Goal: Task Accomplishment & Management: Use online tool/utility

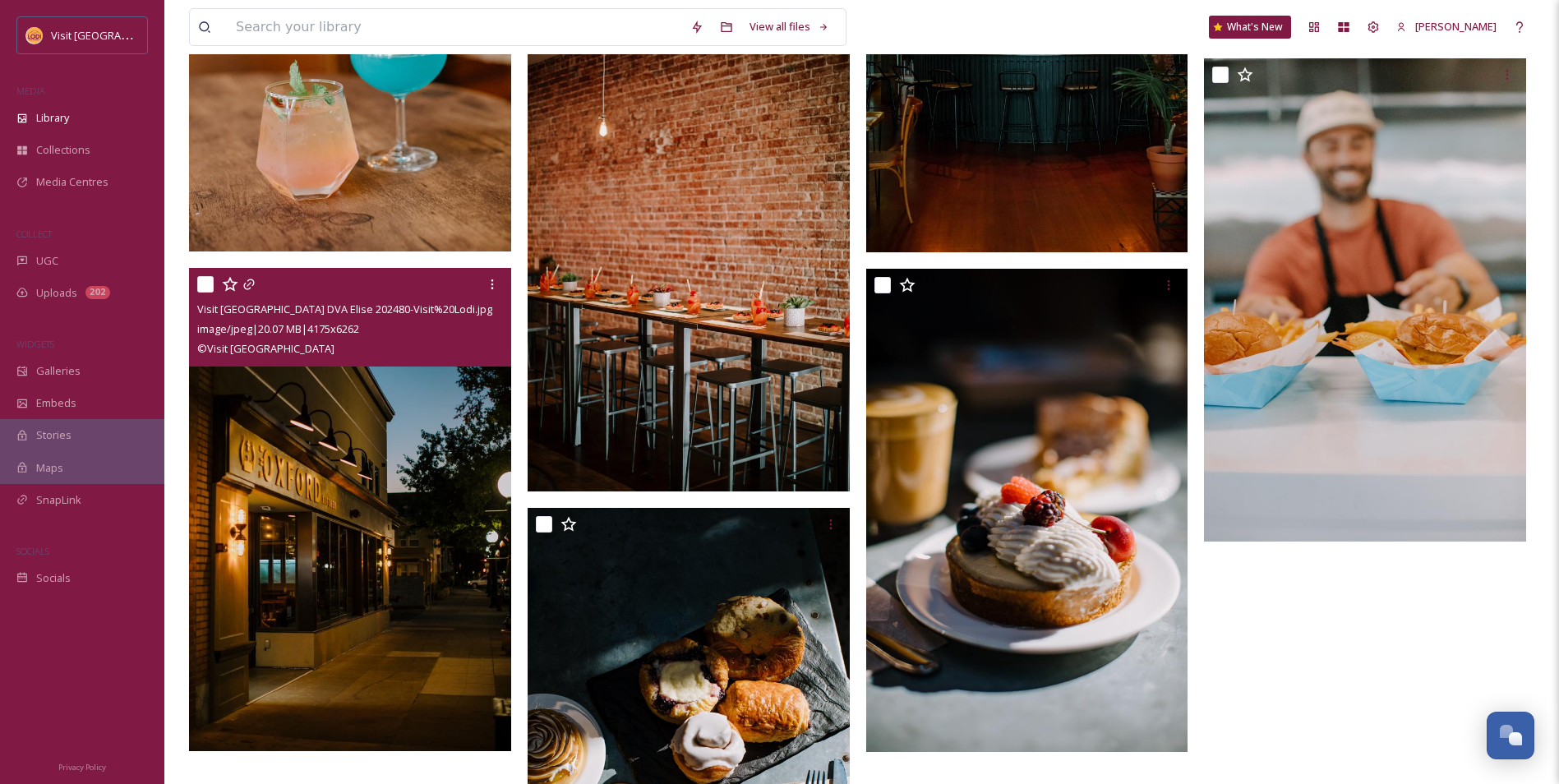
scroll to position [1069, 0]
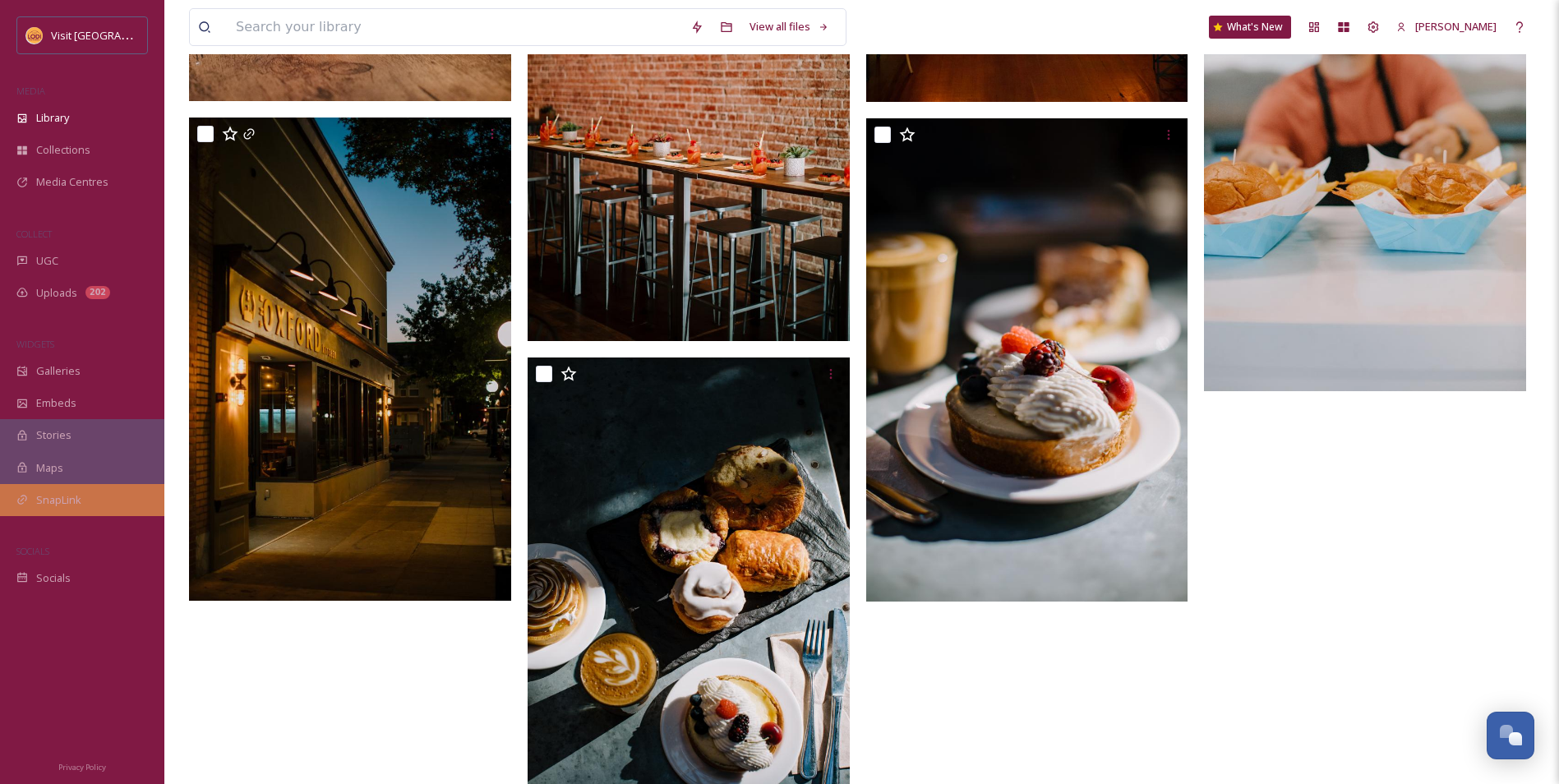
click at [64, 493] on span "SnapLink" at bounding box center [58, 500] width 45 height 16
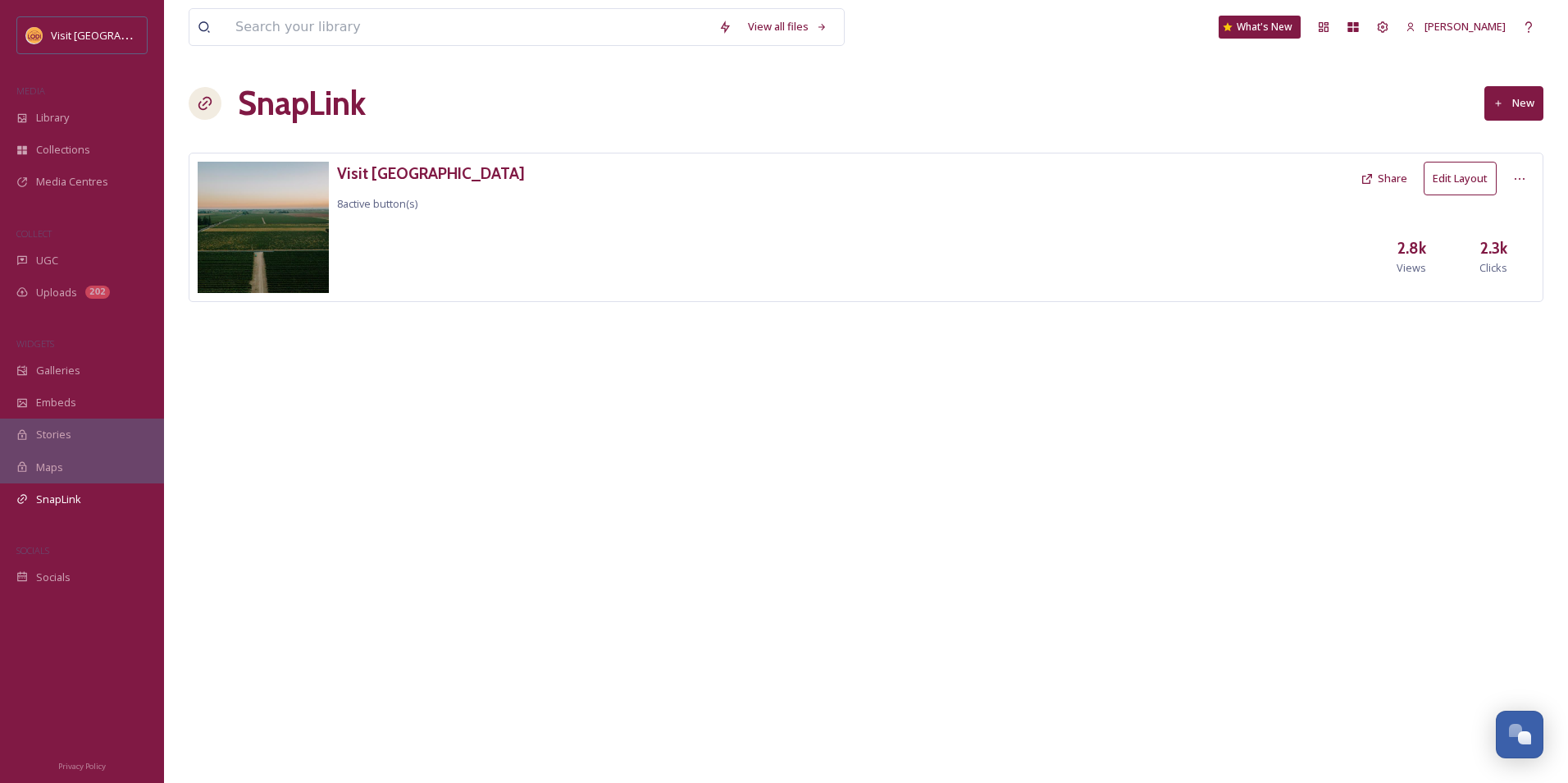
click at [1475, 180] on button "Edit Layout" at bounding box center [1460, 179] width 73 height 33
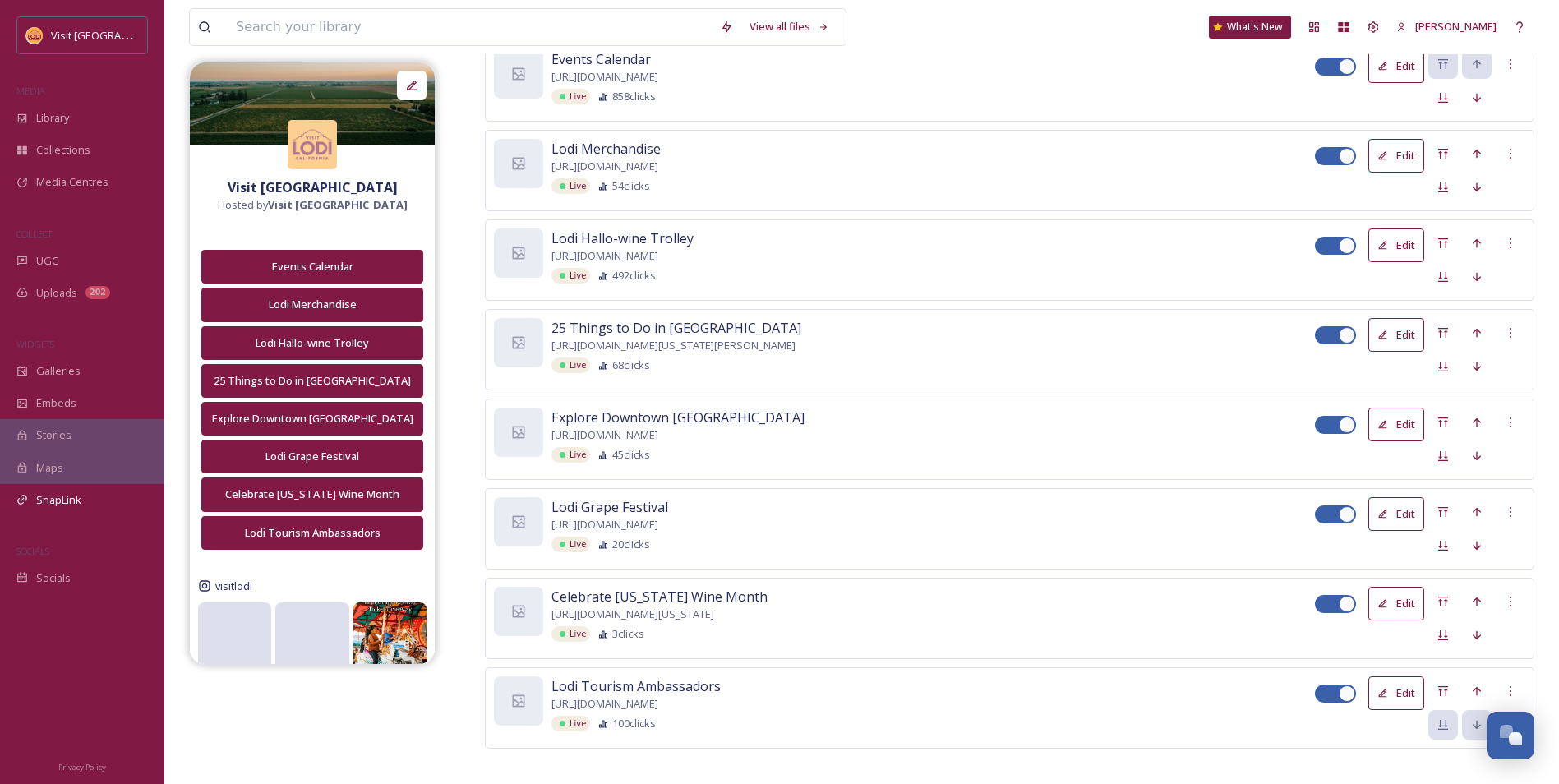
scroll to position [285, 0]
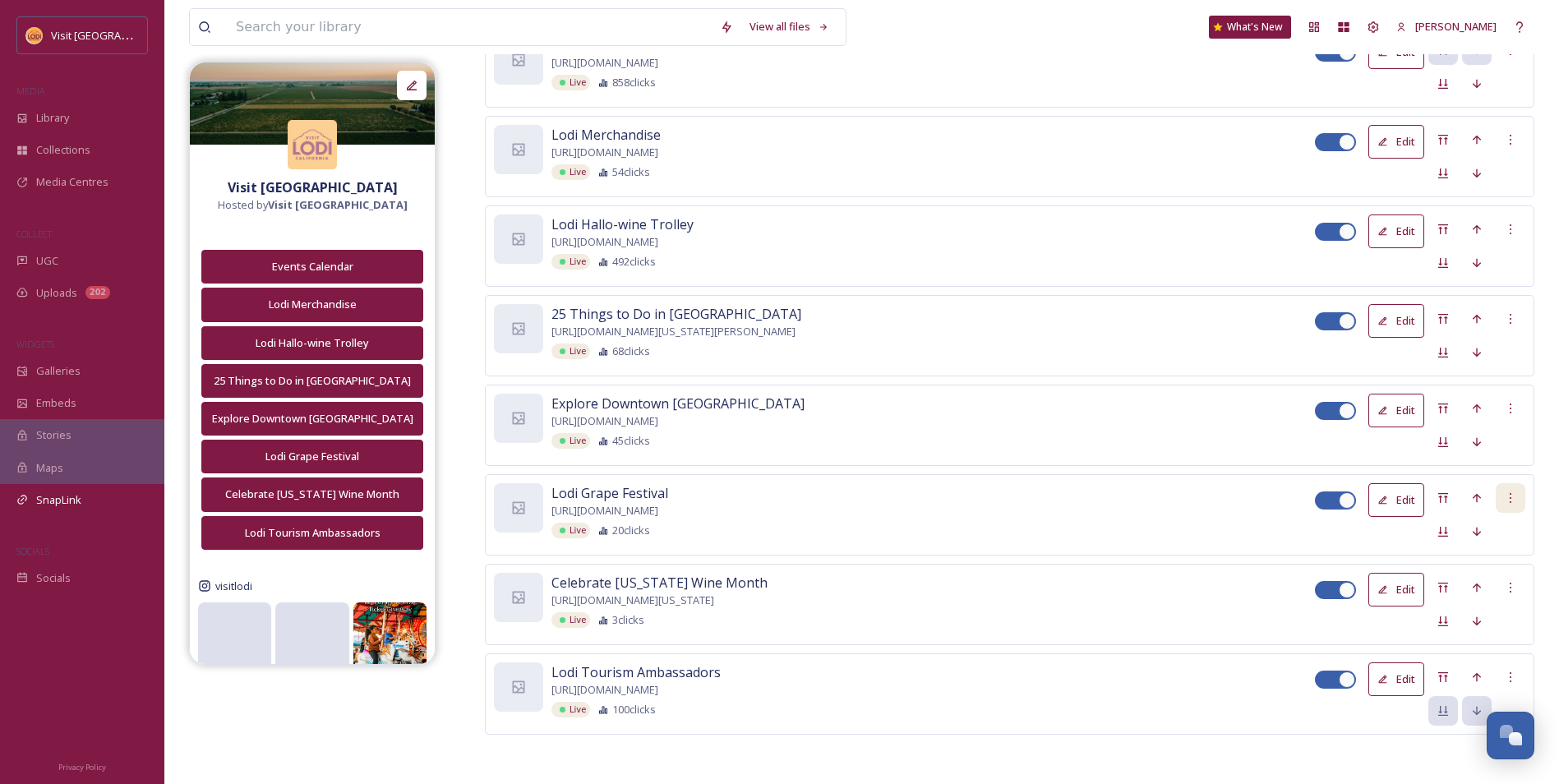
click at [1520, 494] on div at bounding box center [1511, 498] width 30 height 30
click at [1458, 589] on span "Delete Button" at bounding box center [1481, 583] width 68 height 16
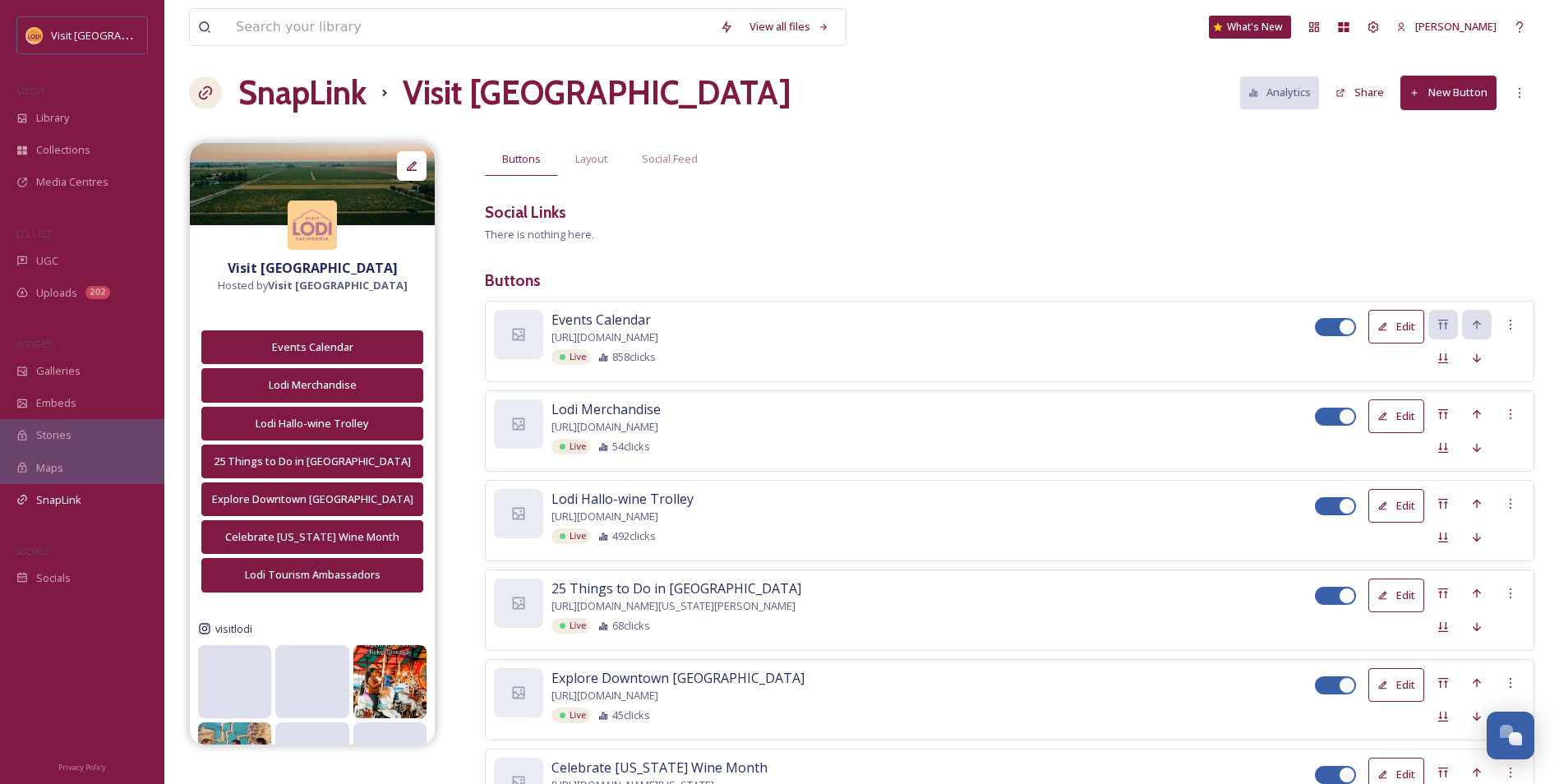
scroll to position [0, 0]
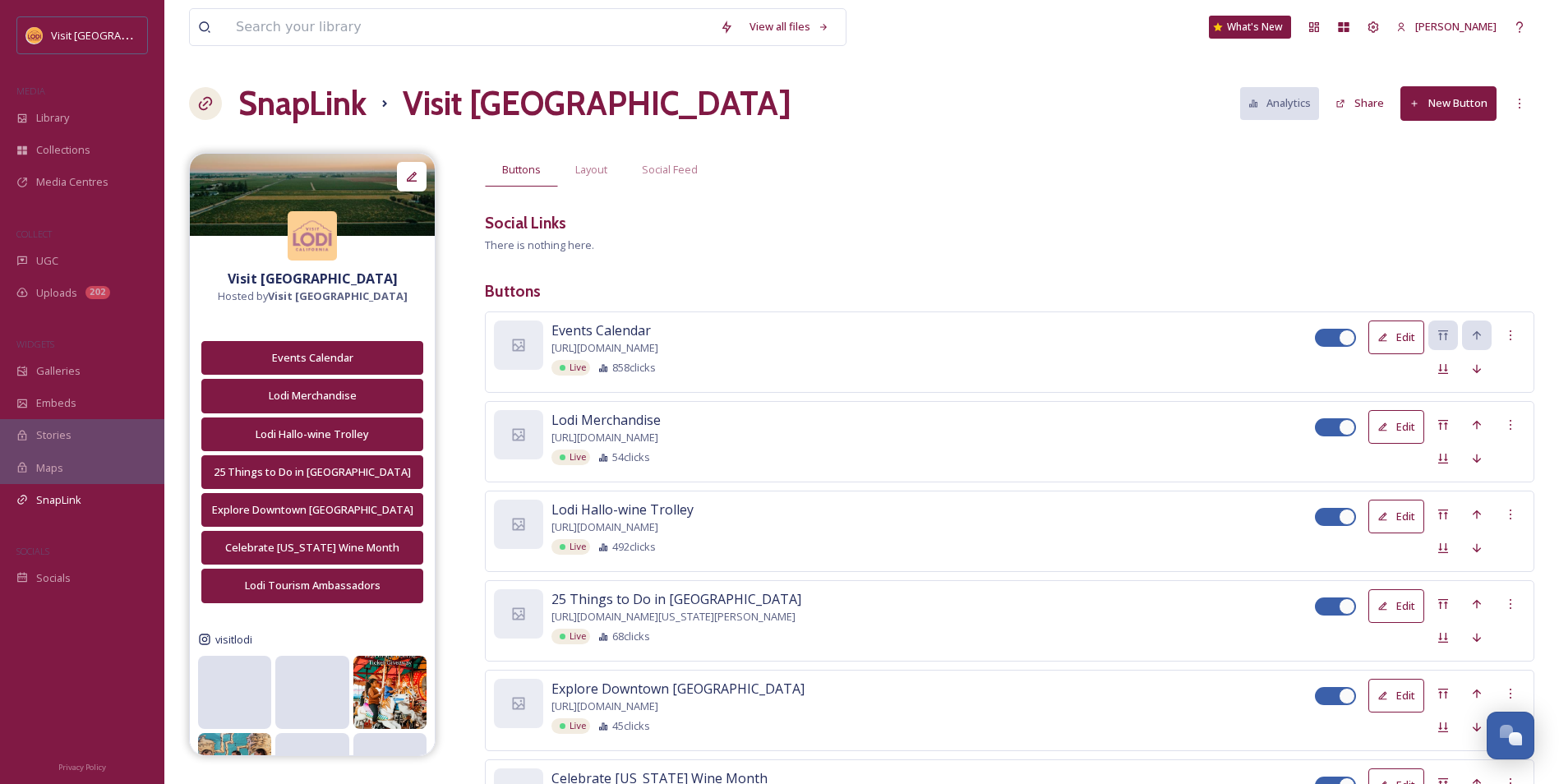
click at [1451, 99] on button "New Button" at bounding box center [1448, 103] width 96 height 33
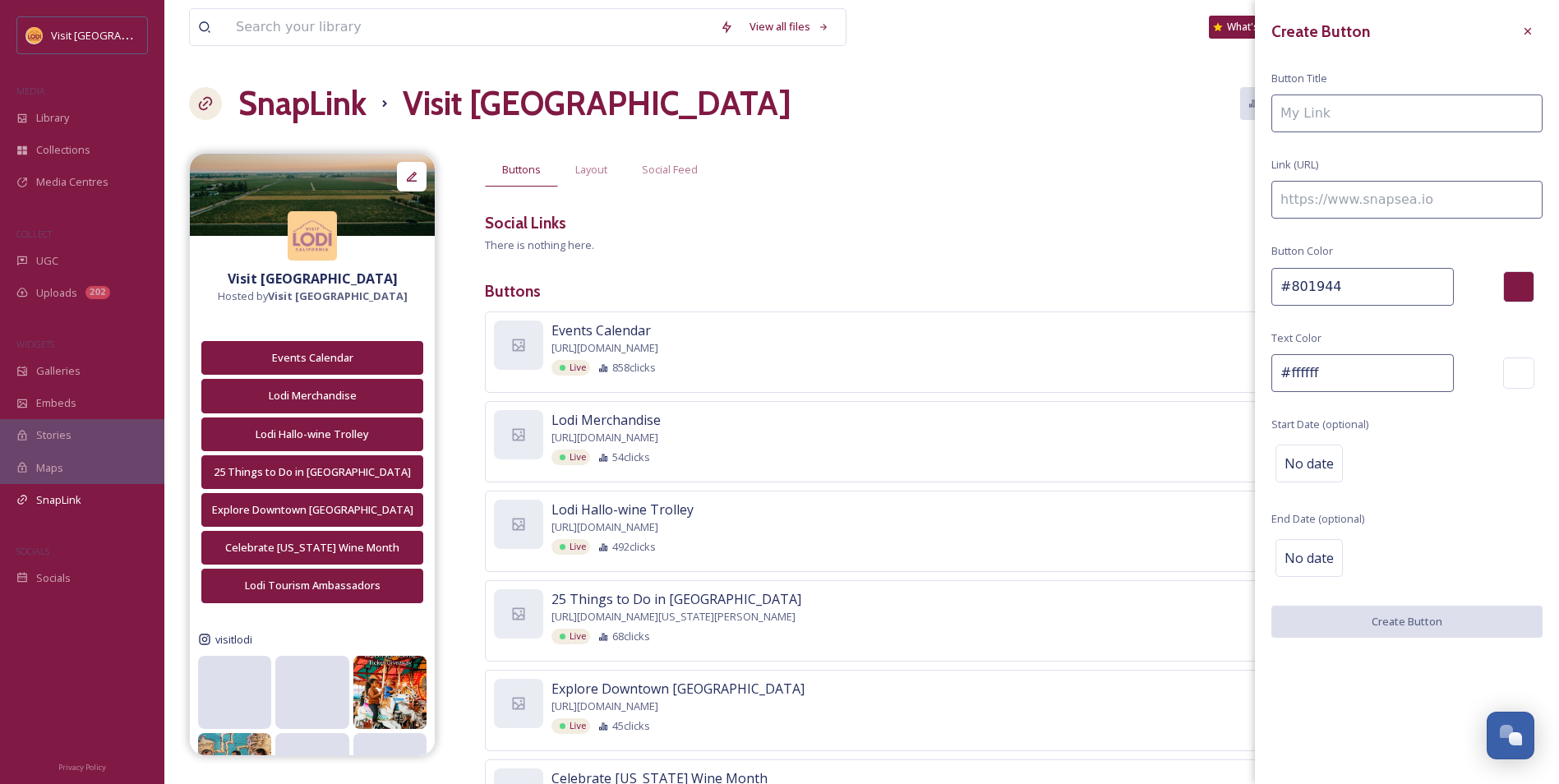
click at [1362, 206] on input at bounding box center [1407, 199] width 271 height 38
paste input "https://visitlodi.com/shopping-in-lodi/"
type input "https://visitlodi.com/shopping-in-lodi/"
click at [1341, 110] on input at bounding box center [1407, 113] width 271 height 38
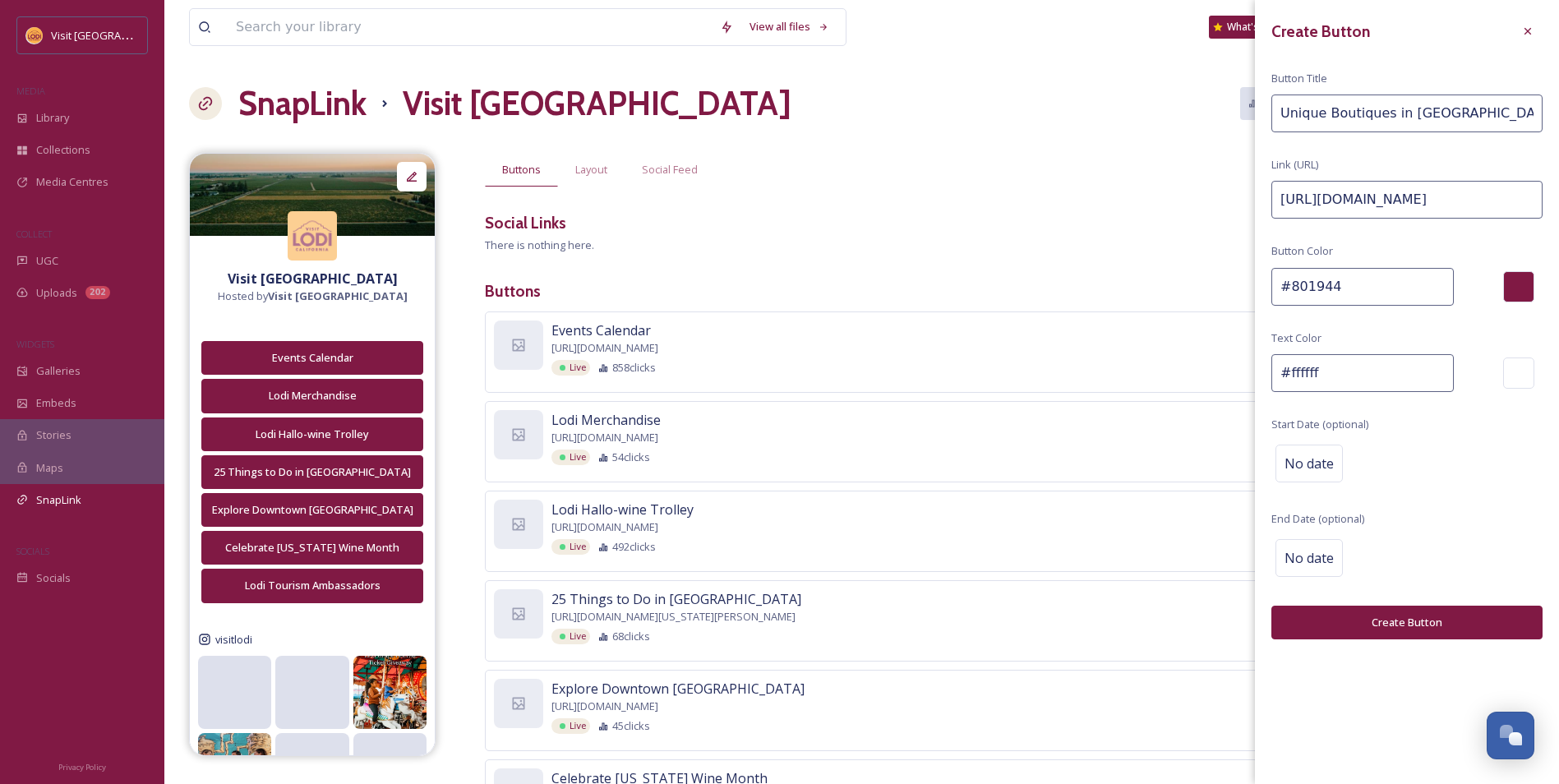
type input "Unique Boutiques in Lodi"
click at [1453, 630] on button "Create Button" at bounding box center [1407, 622] width 271 height 33
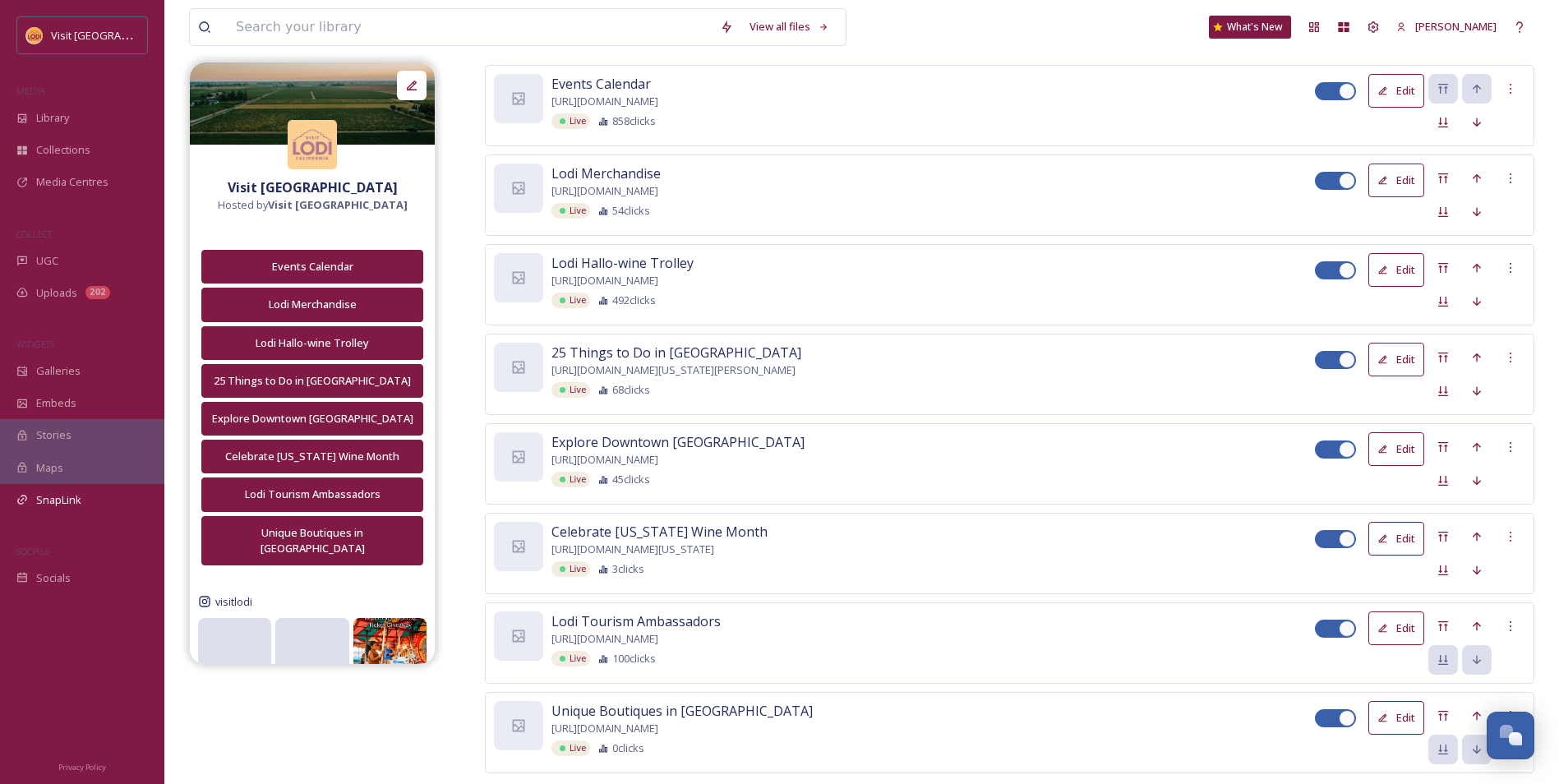
scroll to position [285, 0]
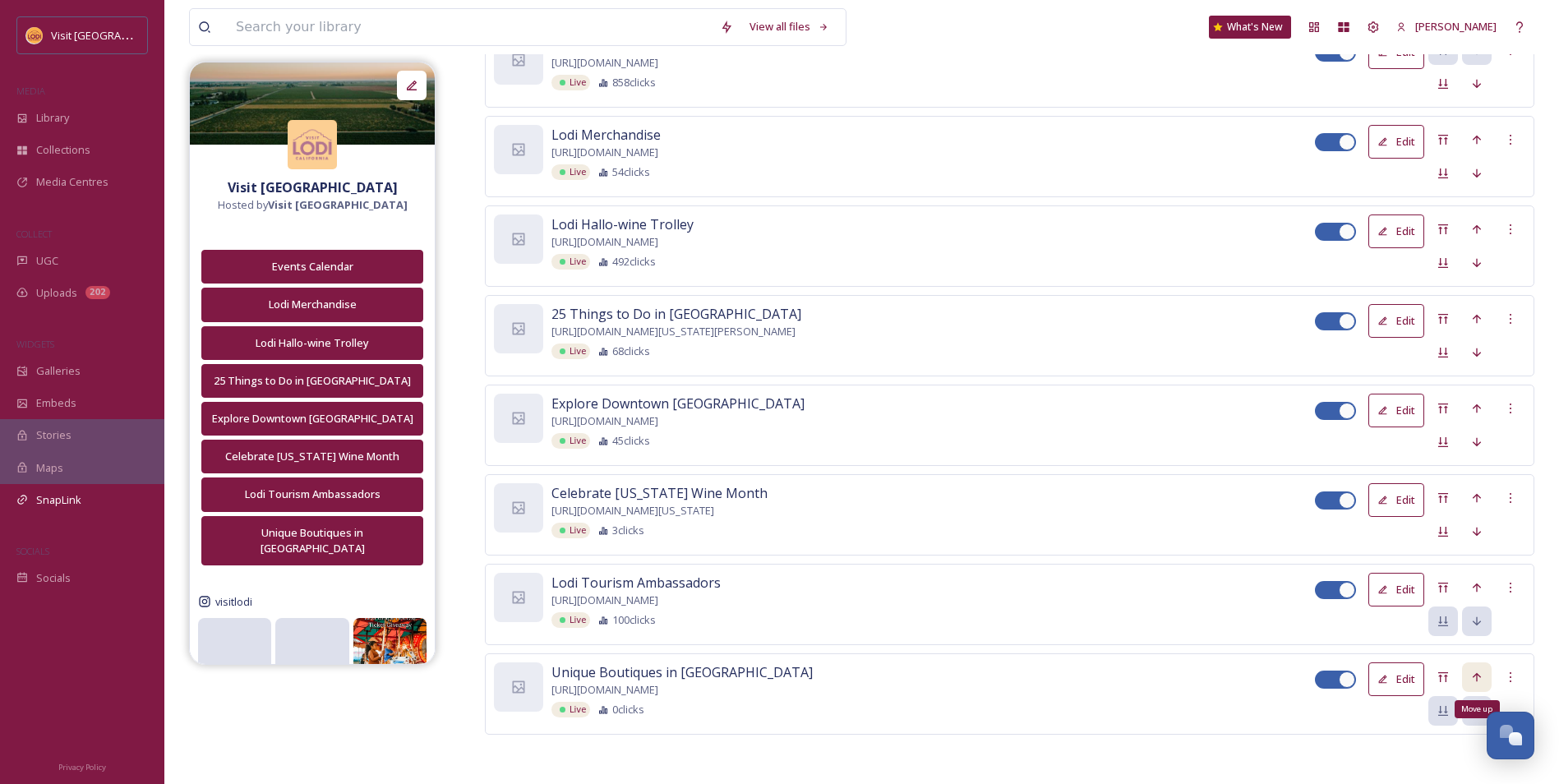
click at [1474, 677] on icon at bounding box center [1476, 677] width 8 height 9
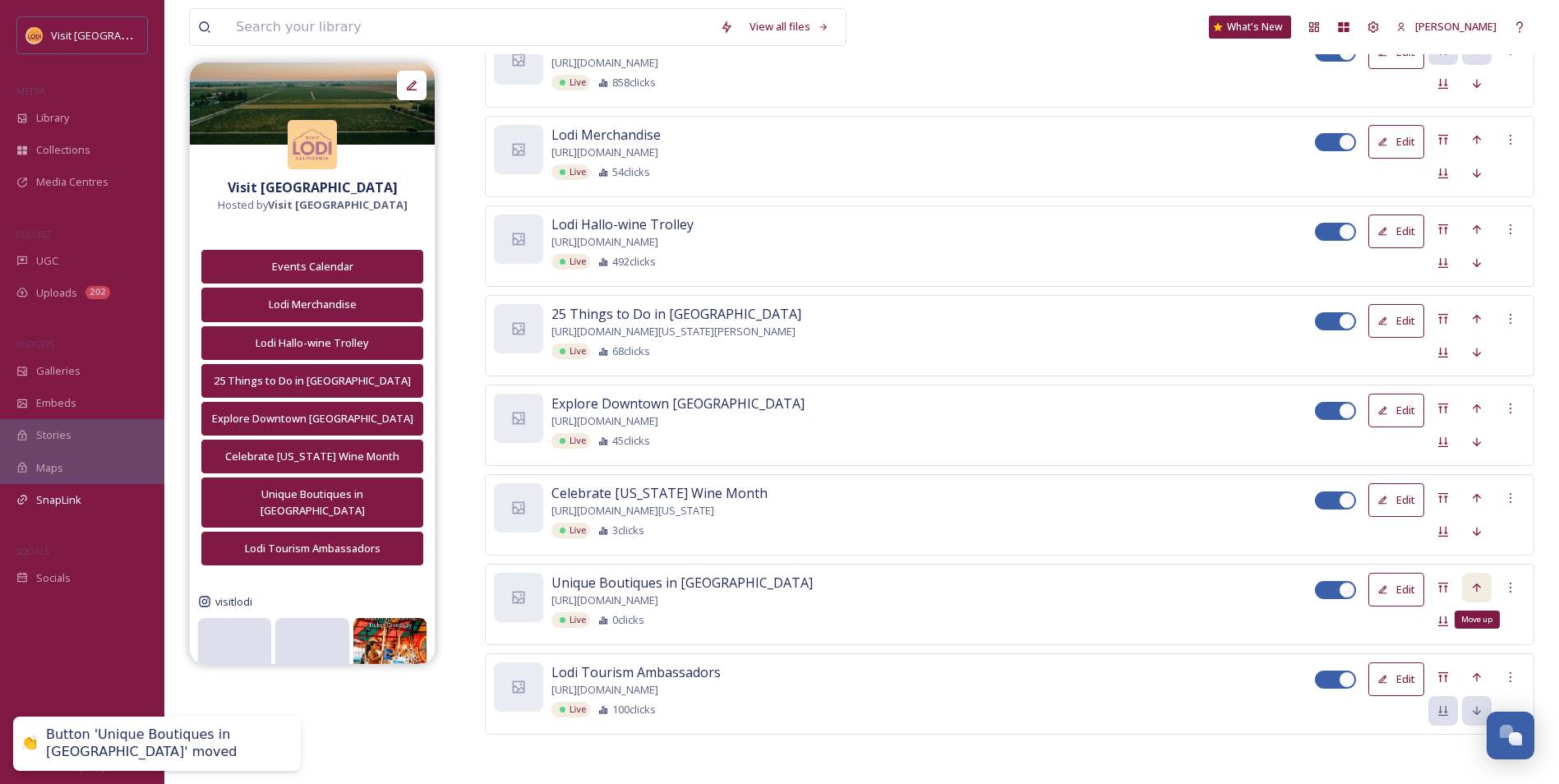
click at [1474, 589] on icon at bounding box center [1477, 587] width 13 height 13
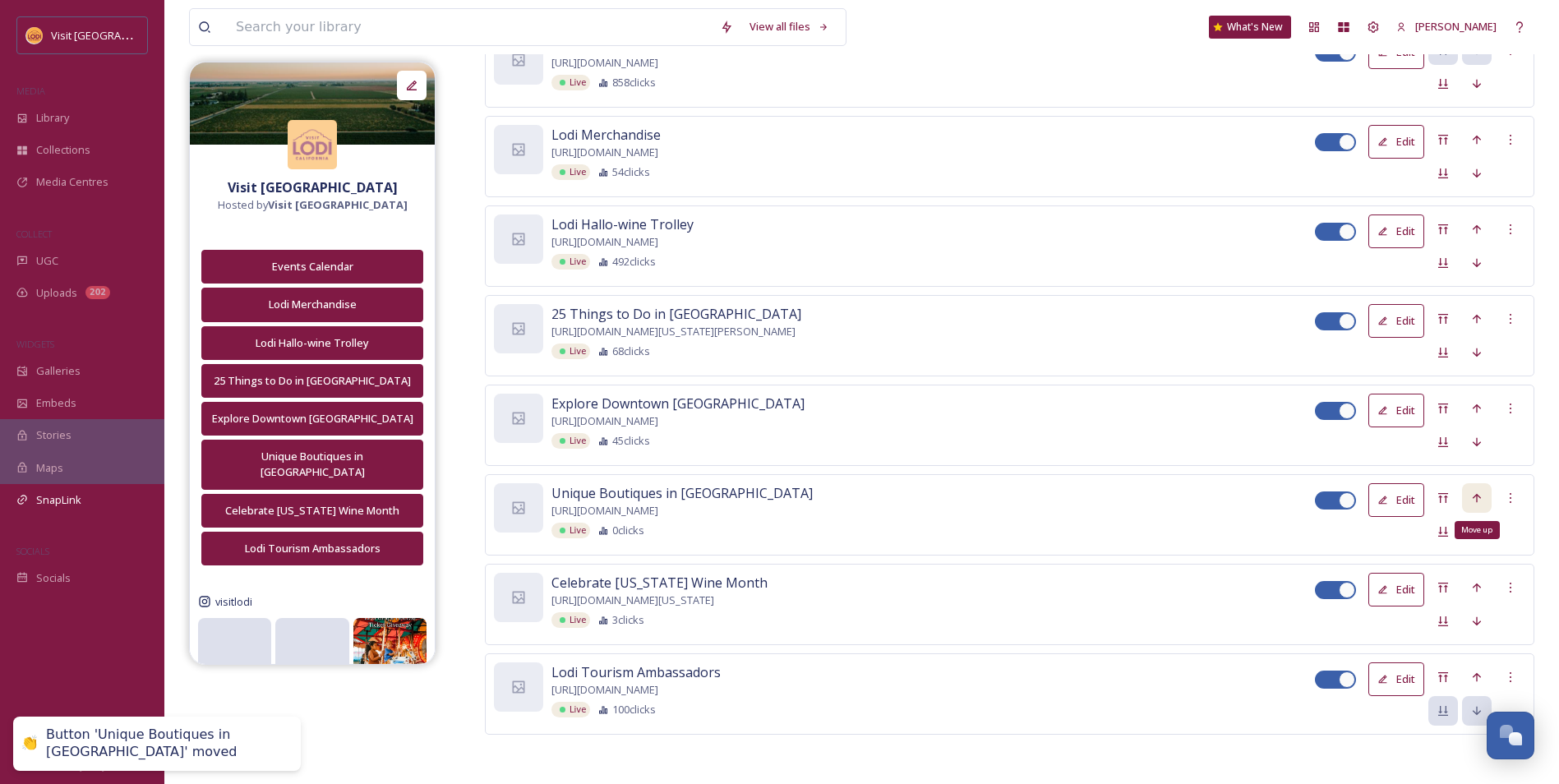
click at [1484, 499] on div "Move up" at bounding box center [1477, 498] width 30 height 30
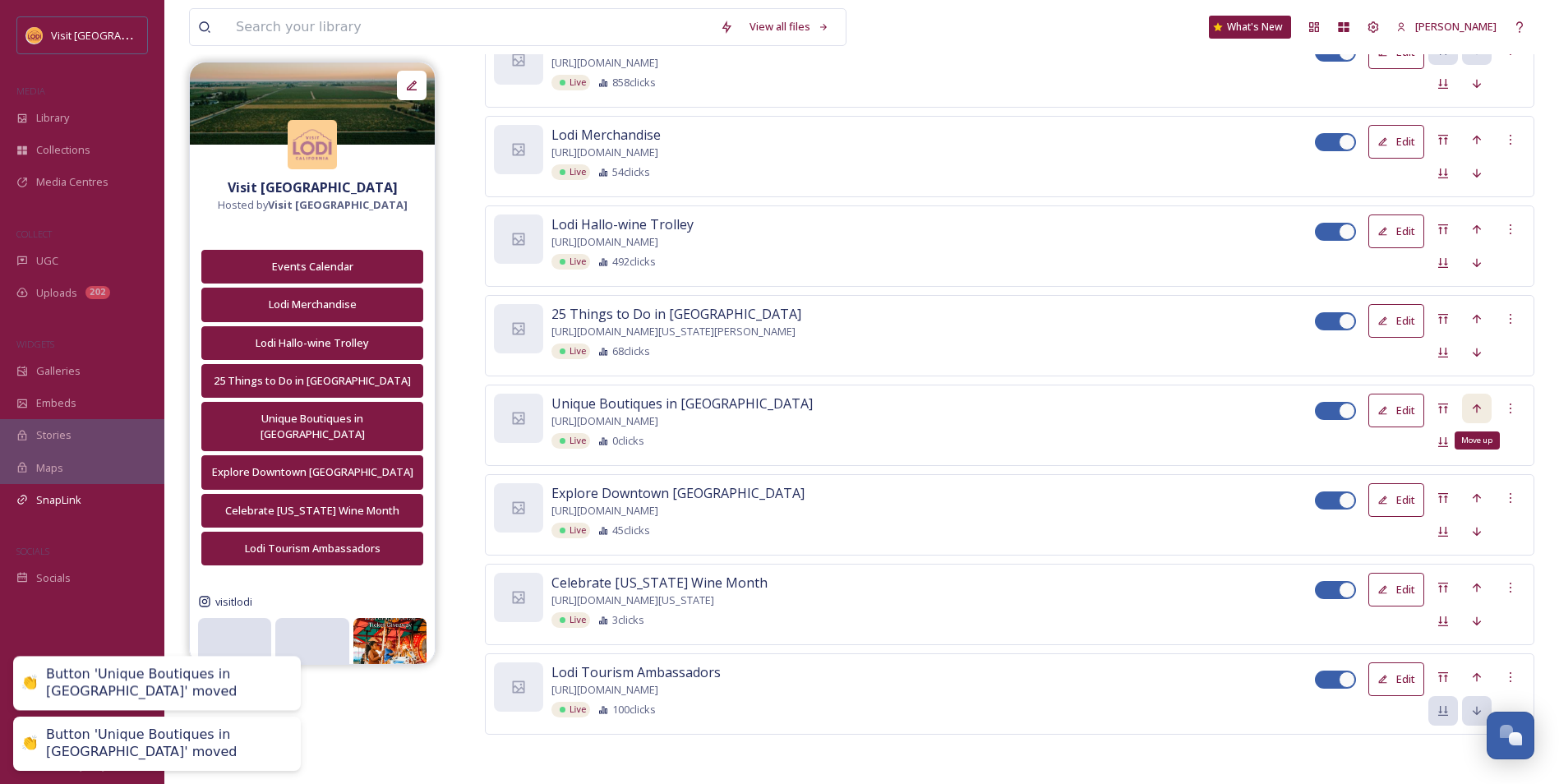
click at [1479, 403] on icon at bounding box center [1477, 408] width 13 height 13
